Goal: Task Accomplishment & Management: Manage account settings

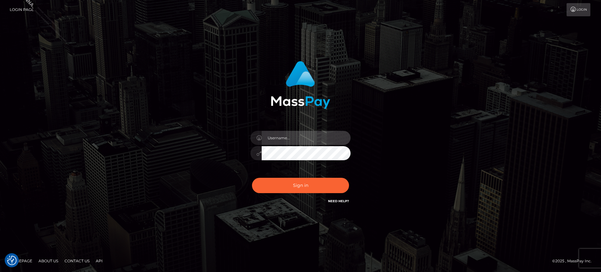
type input "marianne.B2S"
click at [302, 195] on div "Sign in Need Help?" at bounding box center [301, 188] width 110 height 28
click at [302, 193] on div "Sign in Need Help?" at bounding box center [301, 188] width 110 height 28
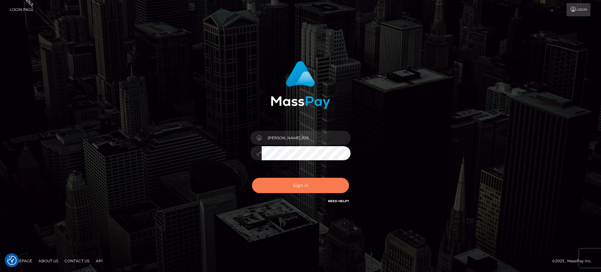
click at [306, 183] on button "Sign in" at bounding box center [300, 185] width 97 height 15
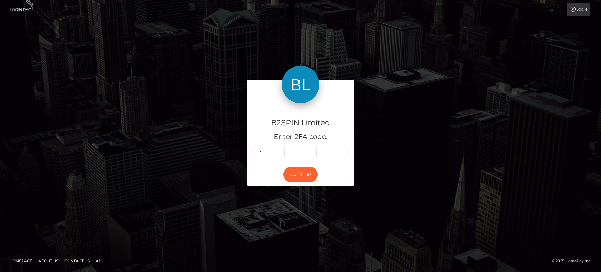
type input "2"
type input "1"
type input "8"
type input "0"
type input "8"
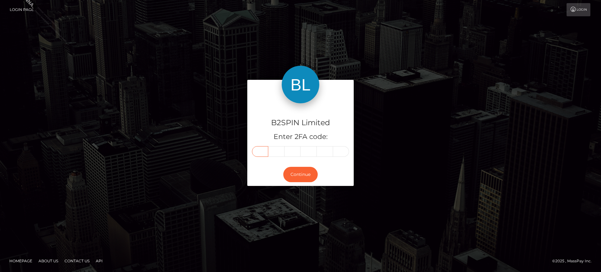
type input "2"
type input "1"
type input "8"
type input "0"
type input "8"
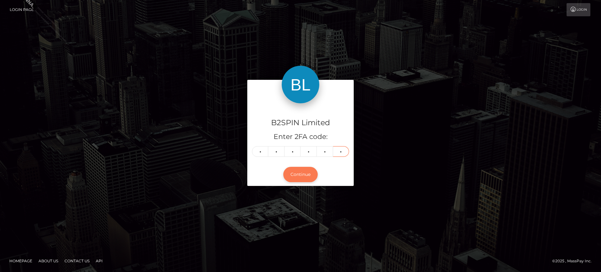
type input "9"
click at [312, 175] on button "Continue" at bounding box center [300, 174] width 34 height 15
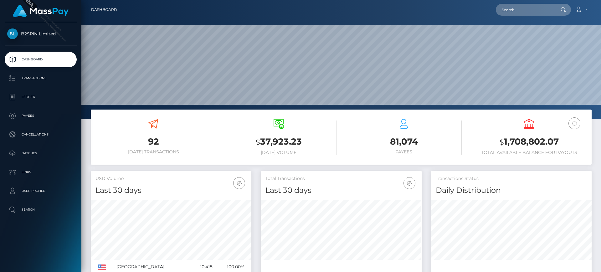
scroll to position [111, 161]
click at [35, 69] on ul "Dashboard Transactions Ledger Payees Cancellations Batches Links User Profile" at bounding box center [40, 135] width 81 height 166
click at [39, 79] on p "Transactions" at bounding box center [40, 78] width 67 height 9
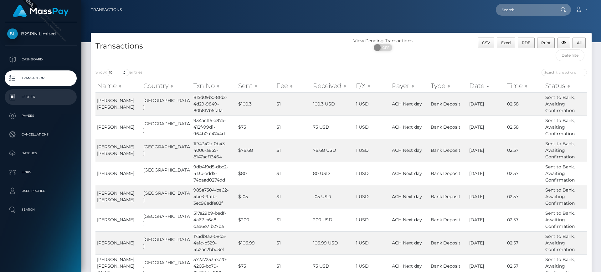
drag, startPoint x: 0, startPoint y: 0, endPoint x: 43, endPoint y: 99, distance: 108.0
click at [561, 55] on input "text" at bounding box center [570, 55] width 29 height 12
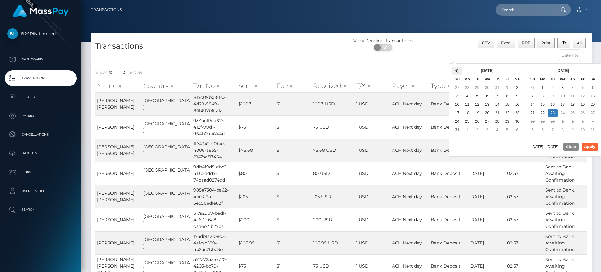
click at [455, 70] on th at bounding box center [457, 71] width 10 height 8
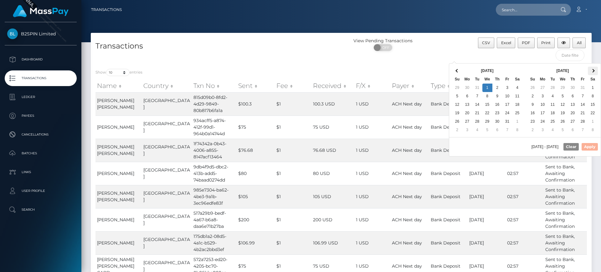
click at [596, 69] on th at bounding box center [593, 71] width 10 height 8
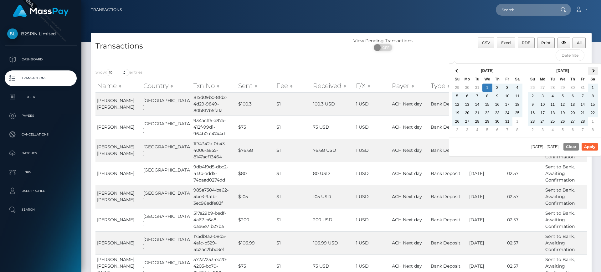
click at [597, 69] on th at bounding box center [593, 71] width 10 height 8
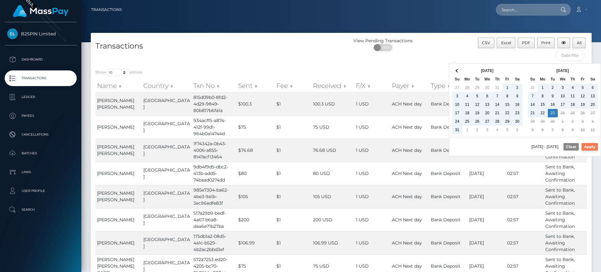
click at [586, 144] on button "Apply" at bounding box center [590, 147] width 16 height 8
type input "01/01/2025 - 09/23/2025"
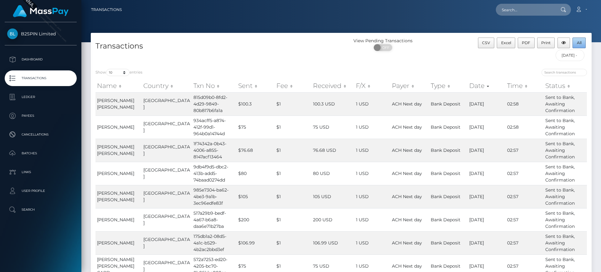
click at [580, 47] on button "All" at bounding box center [579, 43] width 13 height 11
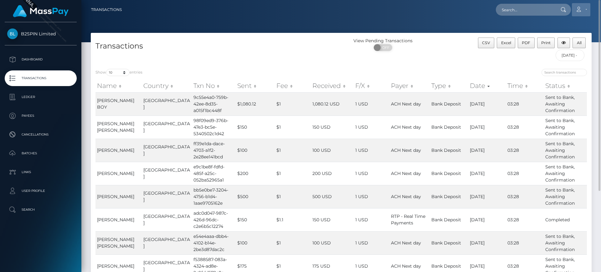
click at [583, 3] on link "Account" at bounding box center [581, 9] width 18 height 13
click at [561, 39] on link "Logout" at bounding box center [566, 40] width 50 height 12
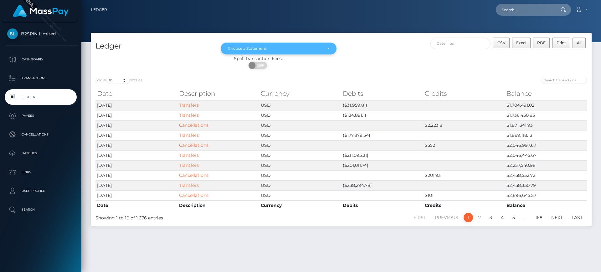
click at [304, 47] on div "Choose a Statement" at bounding box center [275, 48] width 94 height 5
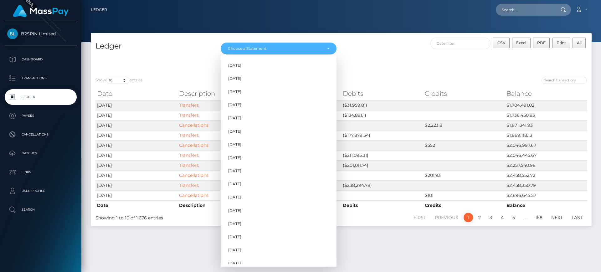
click at [174, 77] on div "Show 10 25 50 100 250 entries" at bounding box center [216, 81] width 241 height 9
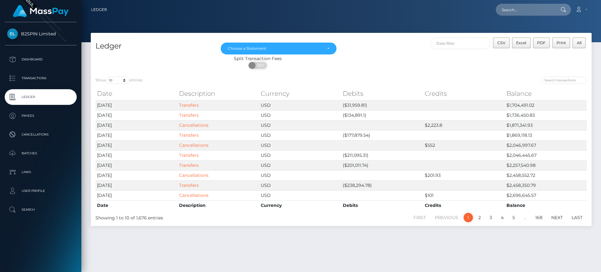
click at [139, 77] on label "Show 10 25 50 100 250 entries" at bounding box center [119, 80] width 47 height 7
click at [130, 77] on select "10 25 50 100 250" at bounding box center [117, 80] width 23 height 7
click at [124, 78] on select "10 25 50 100 250" at bounding box center [117, 80] width 23 height 7
select select "50"
click at [107, 77] on select "10 25 50 100 250" at bounding box center [117, 80] width 23 height 7
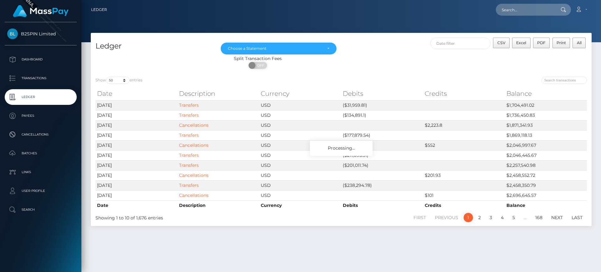
click at [157, 74] on div "Show 10 25 50 100 250 entries Date Description Currency Debits Credits Balance …" at bounding box center [341, 149] width 501 height 154
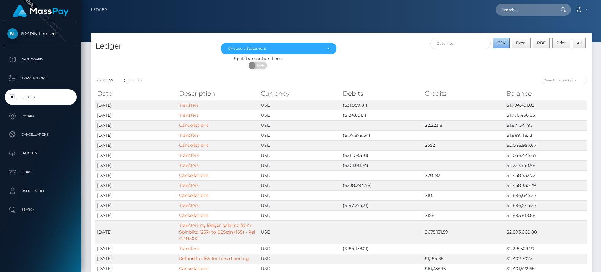
click at [503, 46] on button "CSV" at bounding box center [501, 43] width 17 height 11
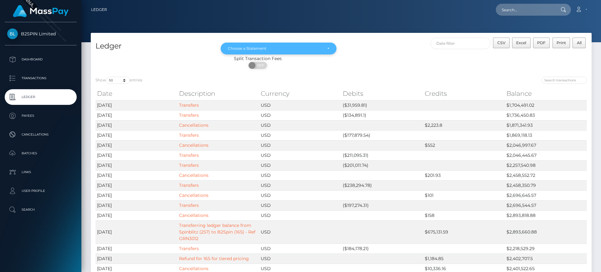
click at [327, 54] on div "Choose a Statement" at bounding box center [279, 49] width 116 height 12
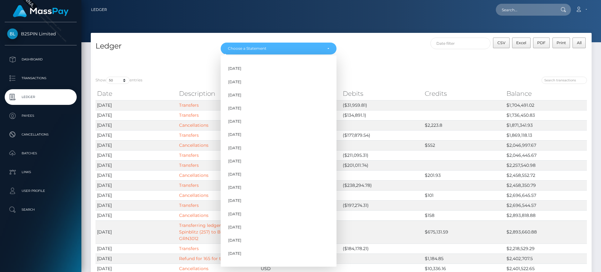
scroll to position [190, 0]
click at [291, 264] on div "Apr 2023 May 2023 Jun 2023 Jul 2023 Aug 2023 Sep 2023 Oct 2023 Nov 2023 Dec 202…" at bounding box center [279, 161] width 116 height 206
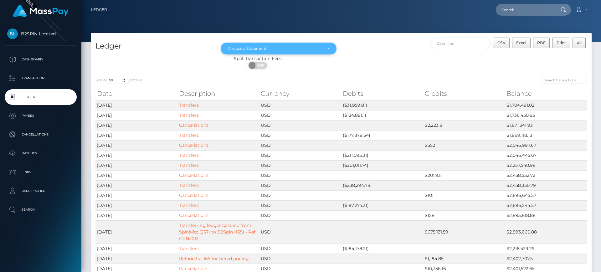
click at [321, 51] on div "Choose a Statement" at bounding box center [279, 49] width 116 height 12
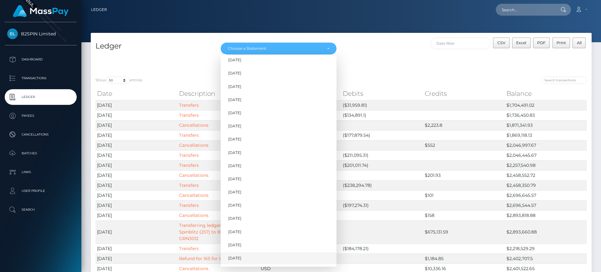
click at [269, 255] on link "Sep 2025" at bounding box center [279, 259] width 116 height 12
select select "Sep 2025"
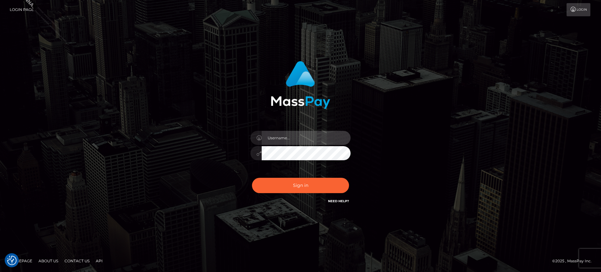
type input "[PERSON_NAME].B2S"
click at [293, 133] on input "[PERSON_NAME].B2S" at bounding box center [306, 138] width 89 height 14
click at [434, 92] on div "[PERSON_NAME].B2S Sign in" at bounding box center [300, 135] width 357 height 159
